Goal: Browse casually

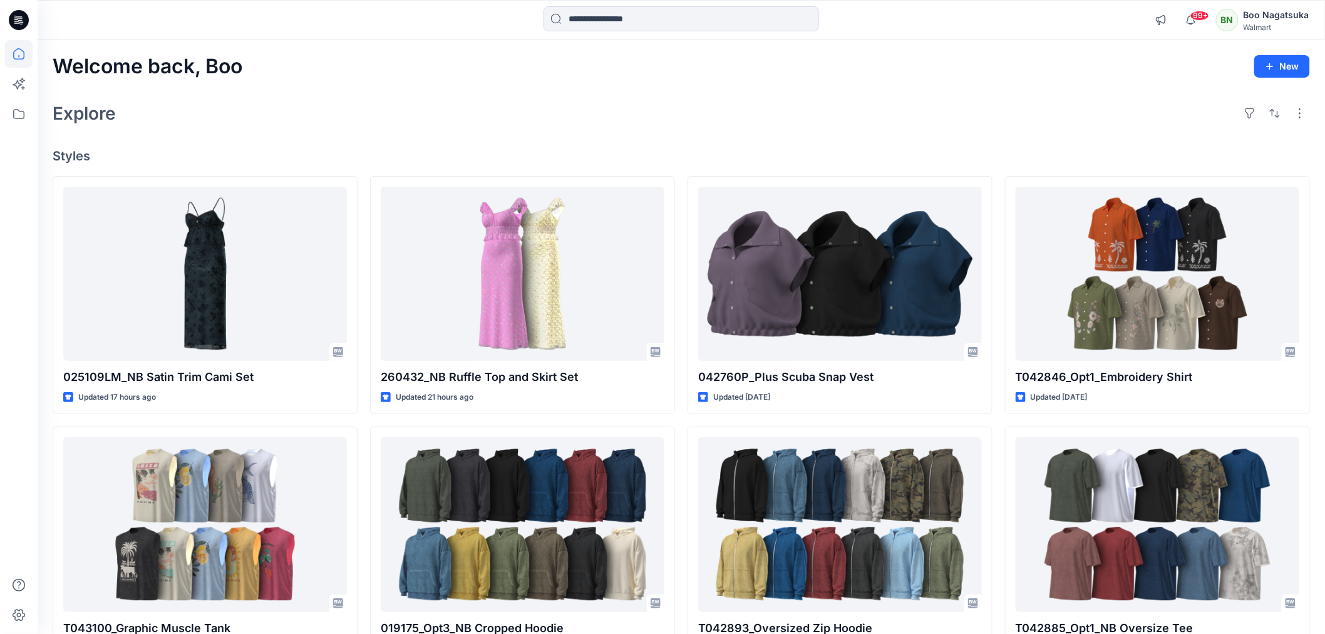
click at [835, 124] on div "Explore" at bounding box center [682, 113] width 1258 height 30
click at [859, 125] on div "Explore" at bounding box center [682, 113] width 1258 height 30
